Goal: Complete application form

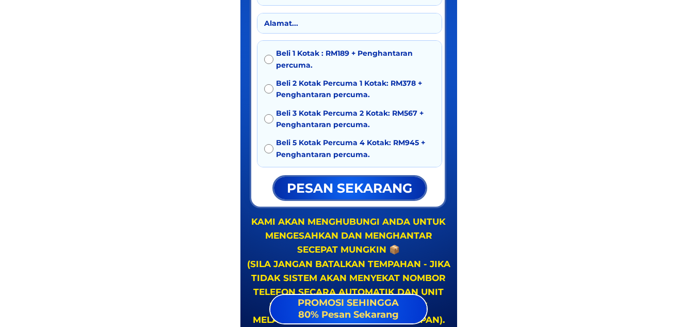
scroll to position [1807, 0]
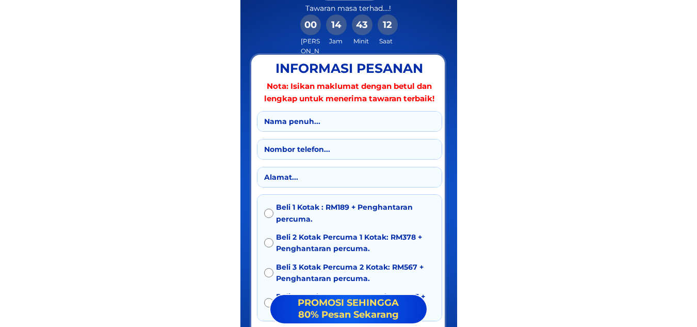
click at [329, 119] on input "text" at bounding box center [350, 122] width 176 height 20
type input "dsd"
click at [313, 160] on div at bounding box center [349, 149] width 185 height 21
click at [308, 155] on input "tel" at bounding box center [350, 149] width 176 height 20
type input "d"
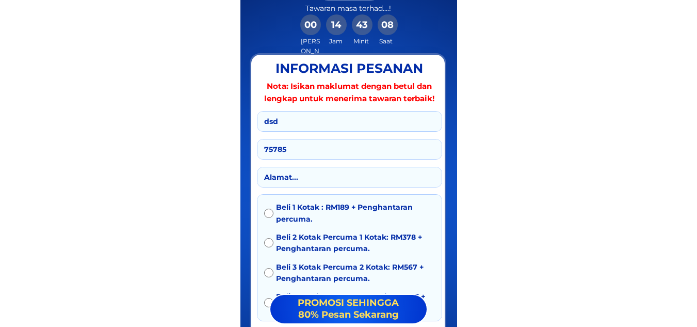
type input "75785"
click at [316, 181] on input "text" at bounding box center [350, 177] width 176 height 20
type input "d"
type input "đá"
click at [269, 213] on input "radio" at bounding box center [268, 213] width 9 height 9
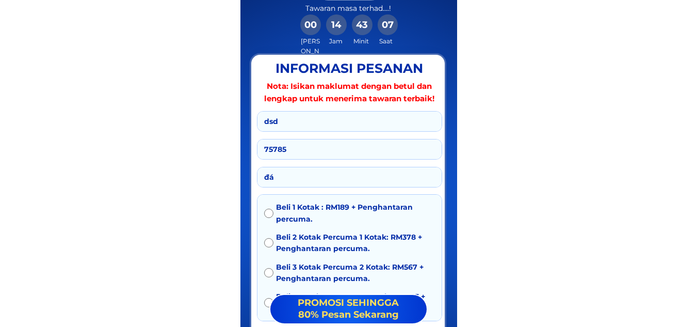
radio input "true"
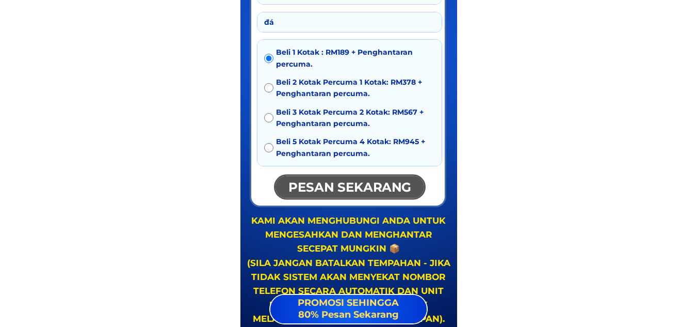
click at [323, 192] on p "pesan sekarang" at bounding box center [350, 186] width 154 height 23
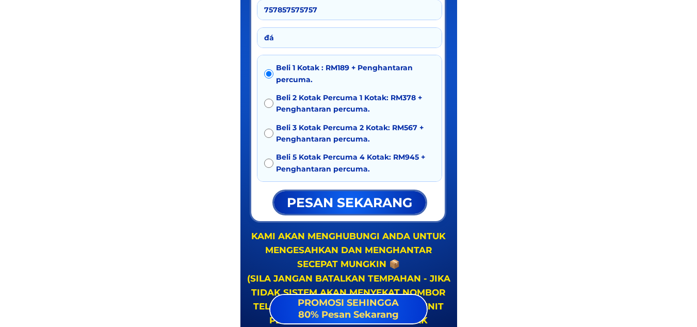
click at [294, 10] on input "757857575757" at bounding box center [350, 10] width 176 height 20
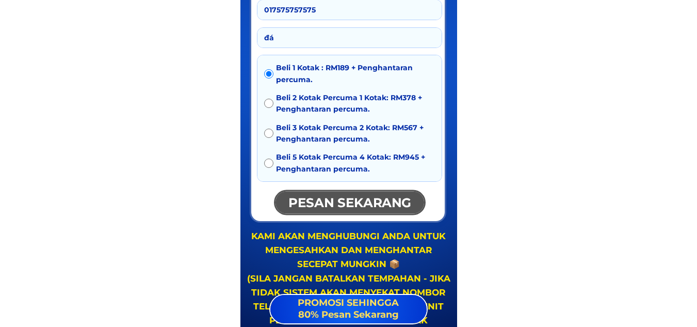
click at [315, 201] on p "pesan sekarang" at bounding box center [350, 202] width 153 height 23
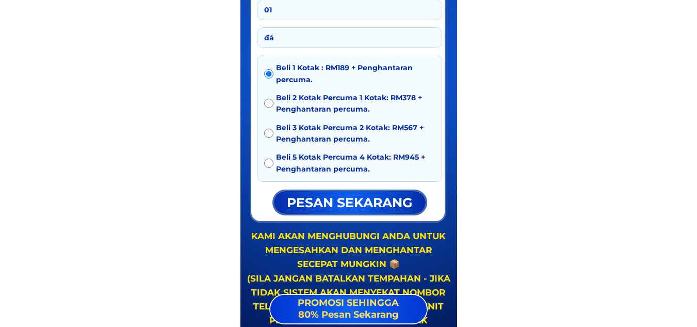
type input "0"
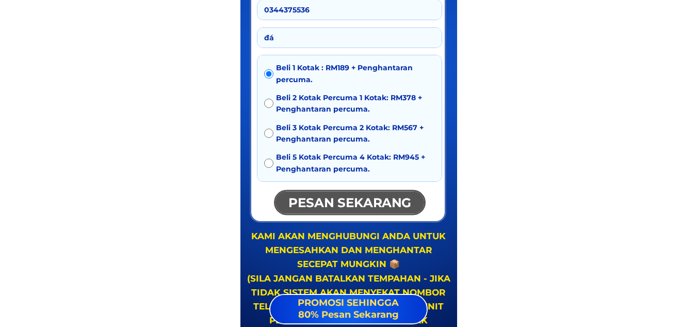
type input "0344375536"
click at [334, 204] on p "pesan sekarang" at bounding box center [350, 202] width 152 height 23
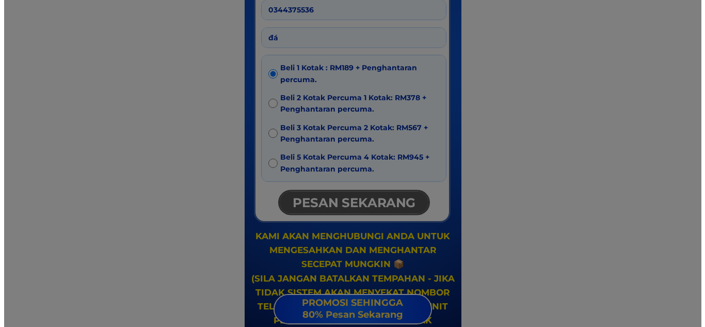
scroll to position [0, 0]
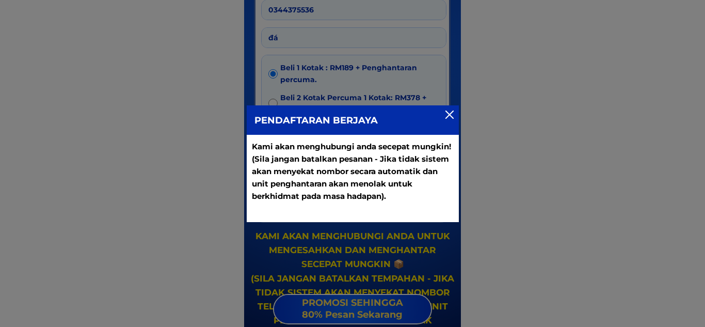
click at [453, 114] on div at bounding box center [450, 114] width 8 height 8
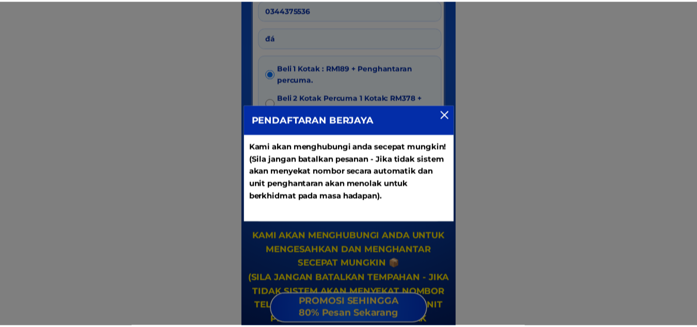
scroll to position [1946, 0]
